Goal: Task Accomplishment & Management: Use online tool/utility

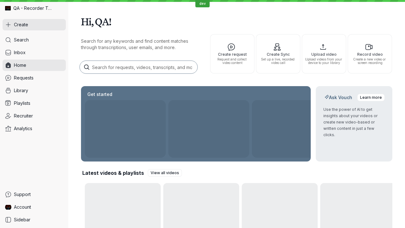
click at [34, 25] on button "Create" at bounding box center [34, 24] width 63 height 11
